Goal: Use online tool/utility: Utilize a website feature to perform a specific function

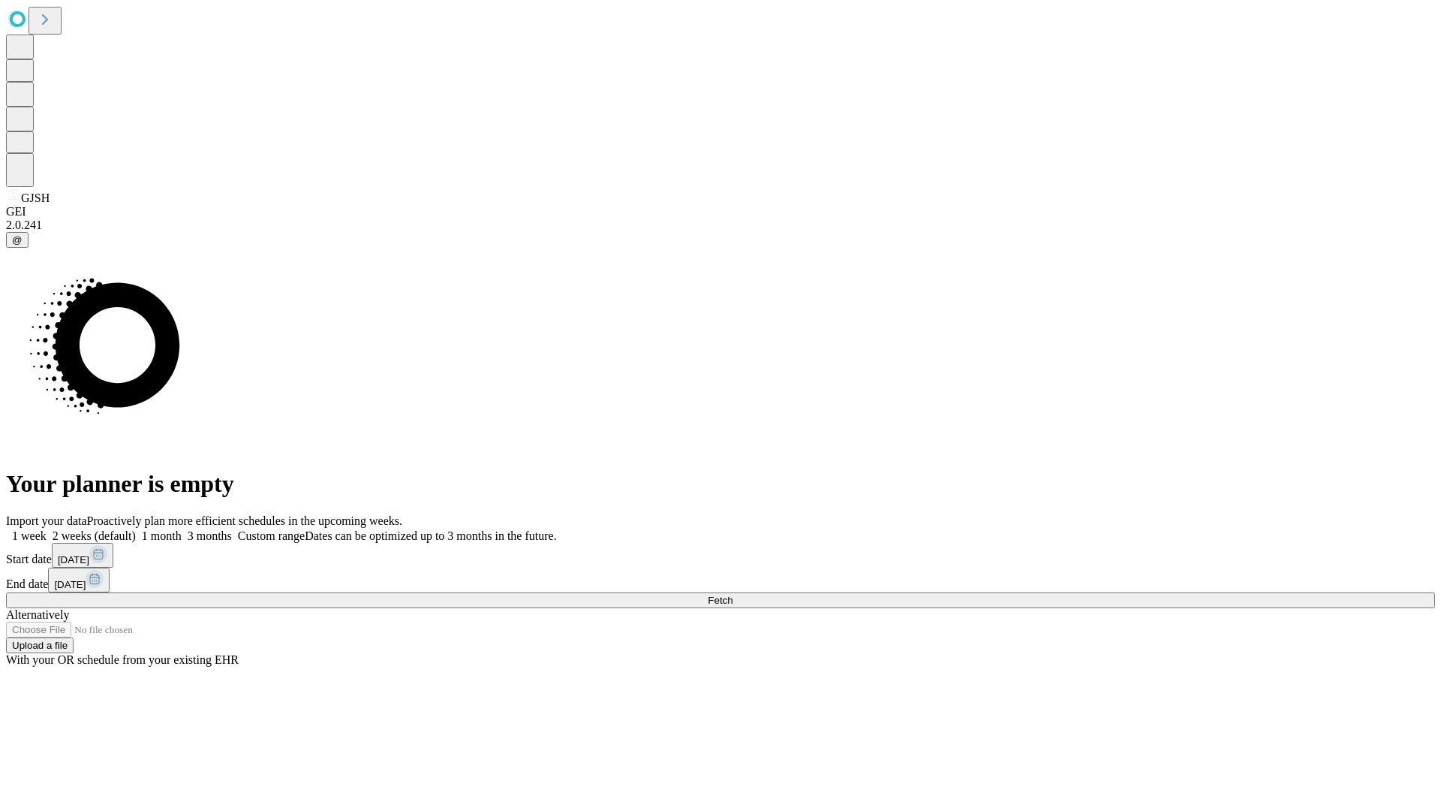
click at [733, 594] on span "Fetch" at bounding box center [720, 599] width 25 height 11
